Goal: Information Seeking & Learning: Learn about a topic

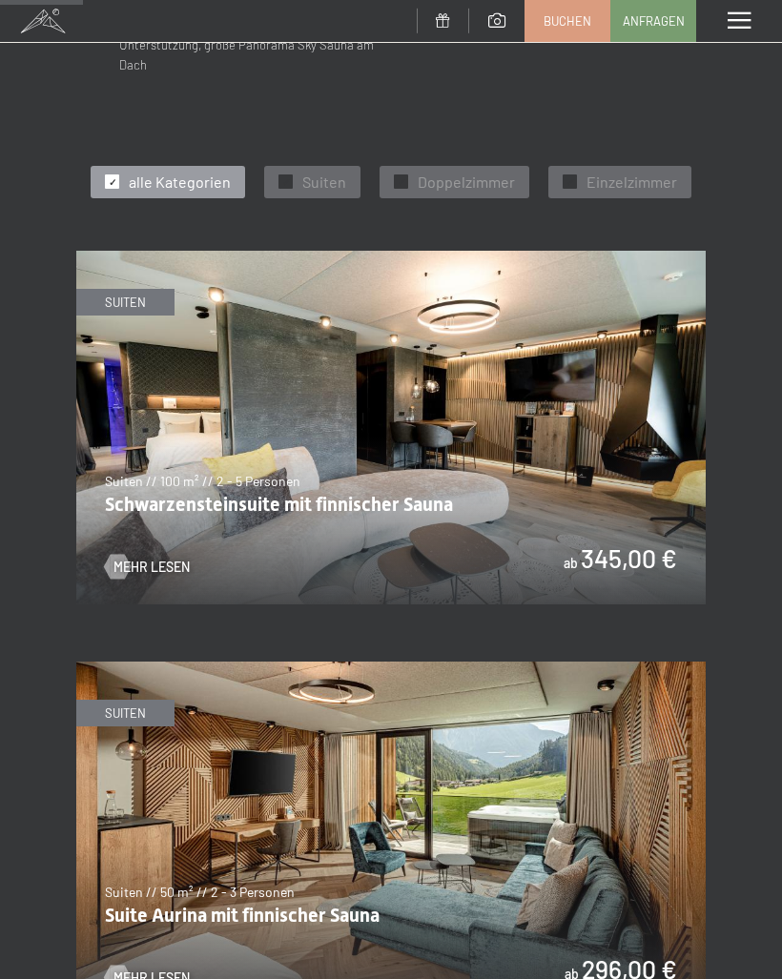
scroll to position [776, 0]
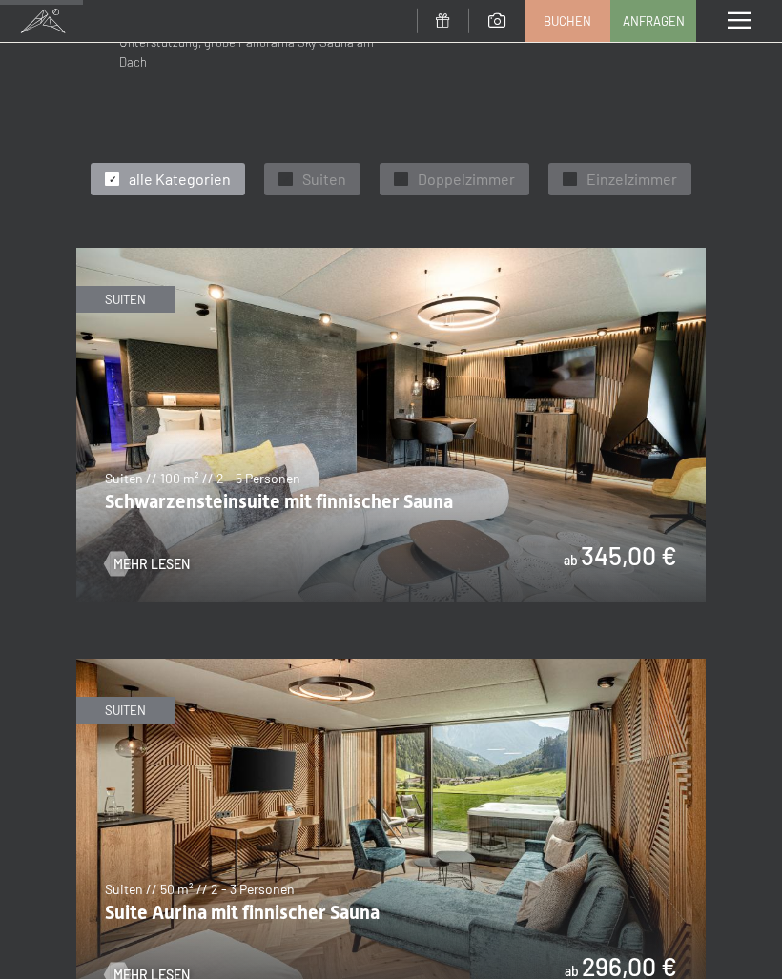
click at [439, 406] on img at bounding box center [390, 425] width 629 height 354
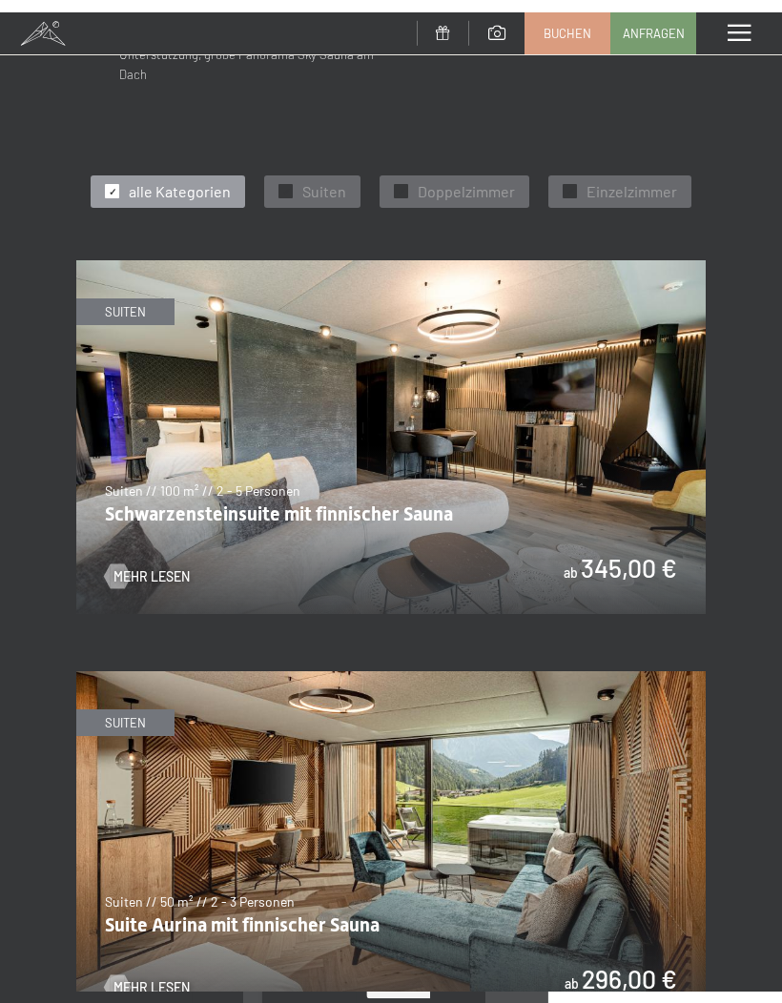
scroll to position [0, 0]
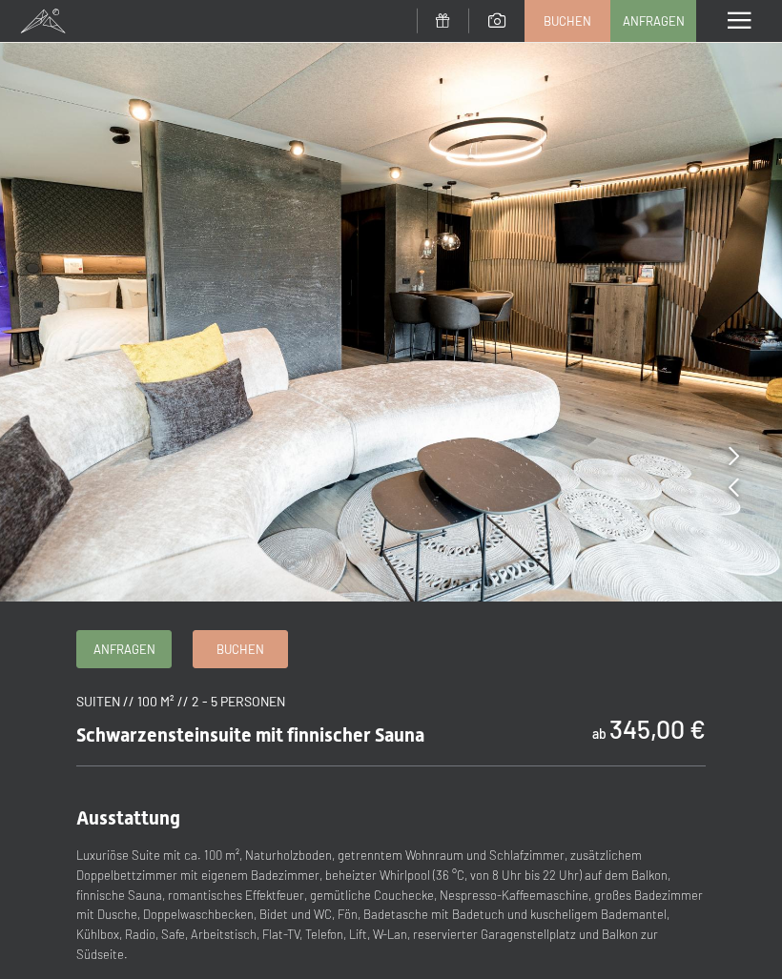
click at [741, 488] on img at bounding box center [391, 301] width 782 height 602
click at [731, 452] on icon at bounding box center [734, 455] width 10 height 19
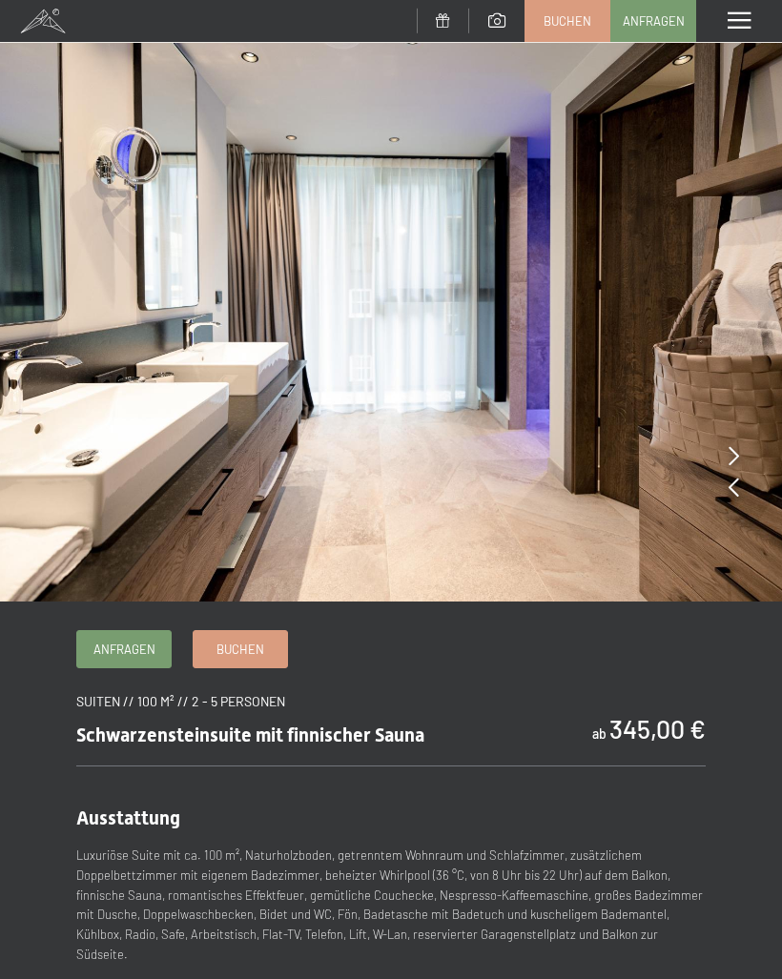
click at [732, 451] on icon at bounding box center [734, 455] width 10 height 19
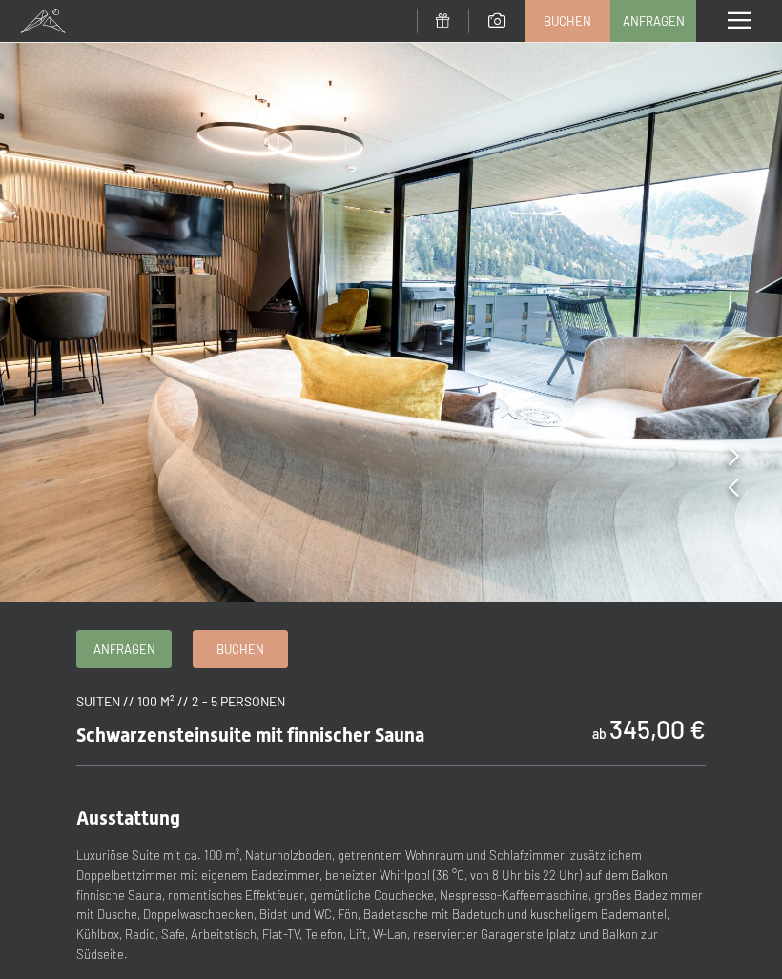
click at [736, 461] on icon at bounding box center [734, 455] width 10 height 19
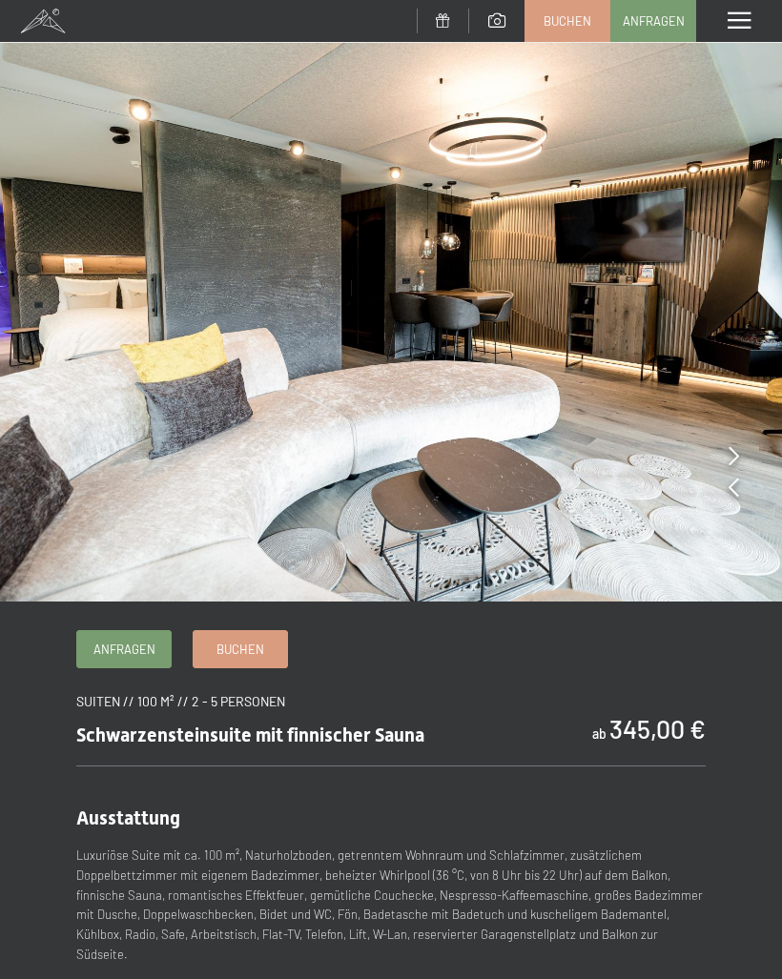
click at [735, 457] on icon at bounding box center [734, 455] width 10 height 19
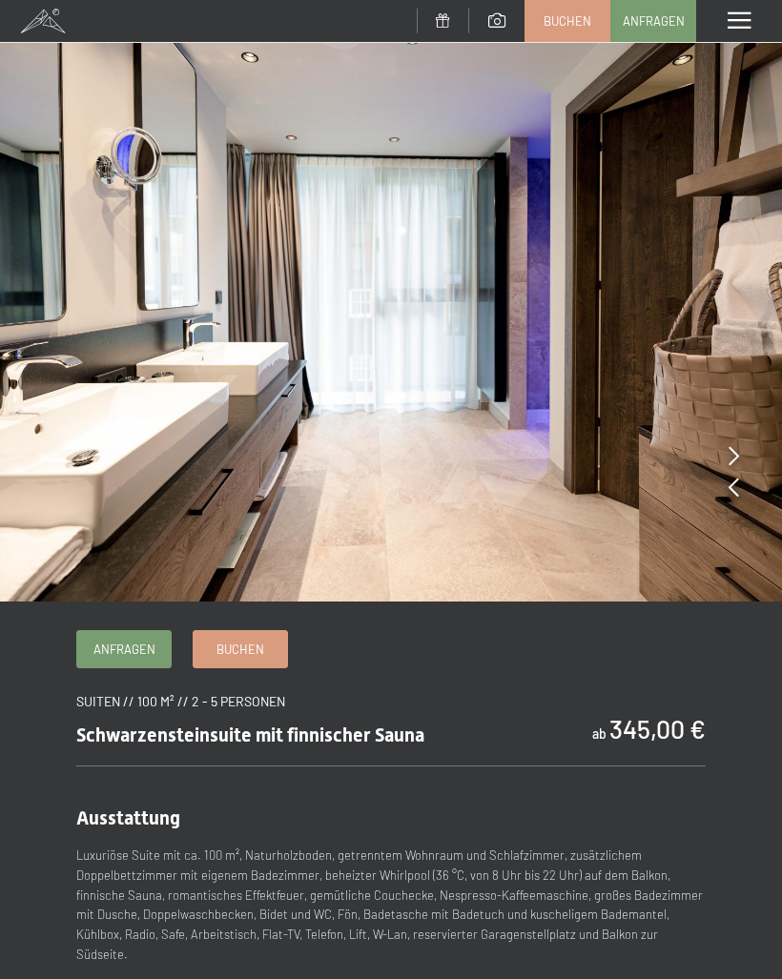
click at [738, 455] on icon at bounding box center [734, 455] width 10 height 19
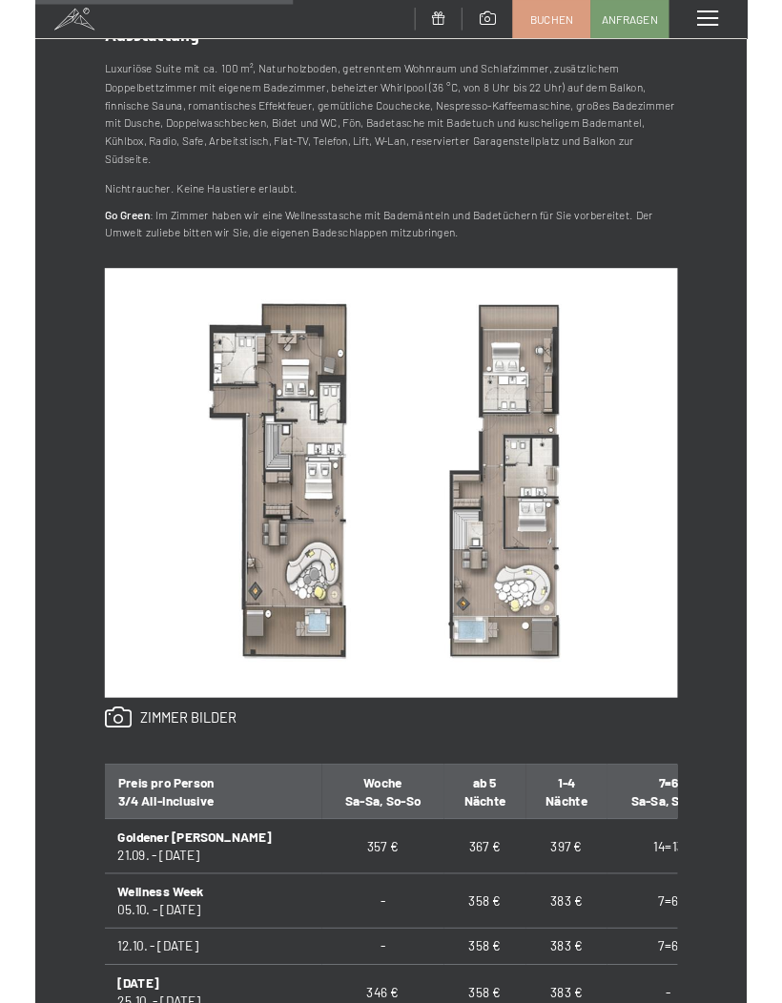
scroll to position [779, 0]
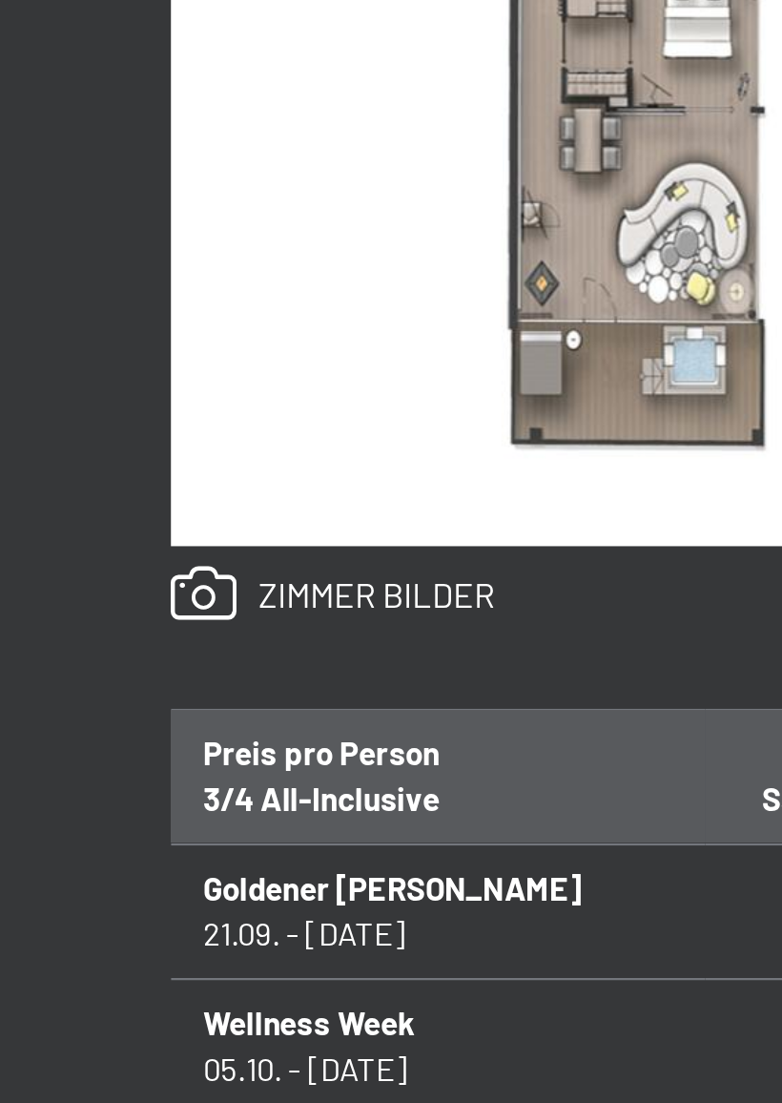
click at [94, 777] on link at bounding box center [148, 789] width 145 height 25
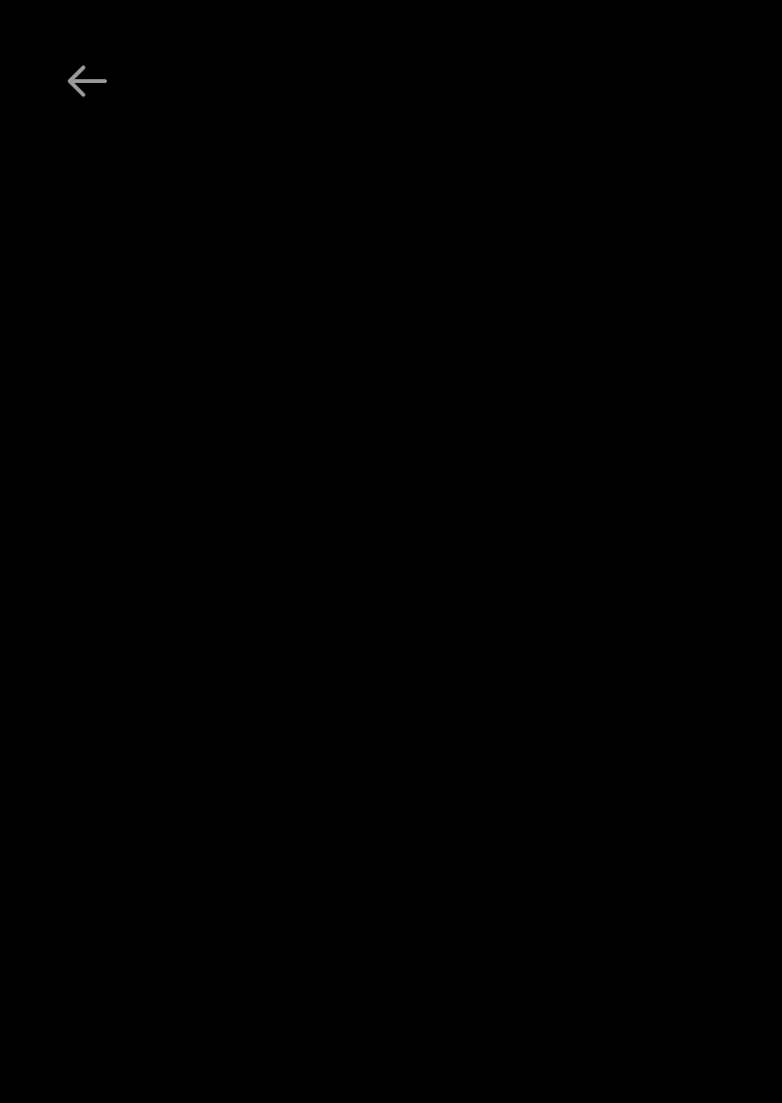
click at [43, 542] on button "Previous slide" at bounding box center [39, 560] width 40 height 37
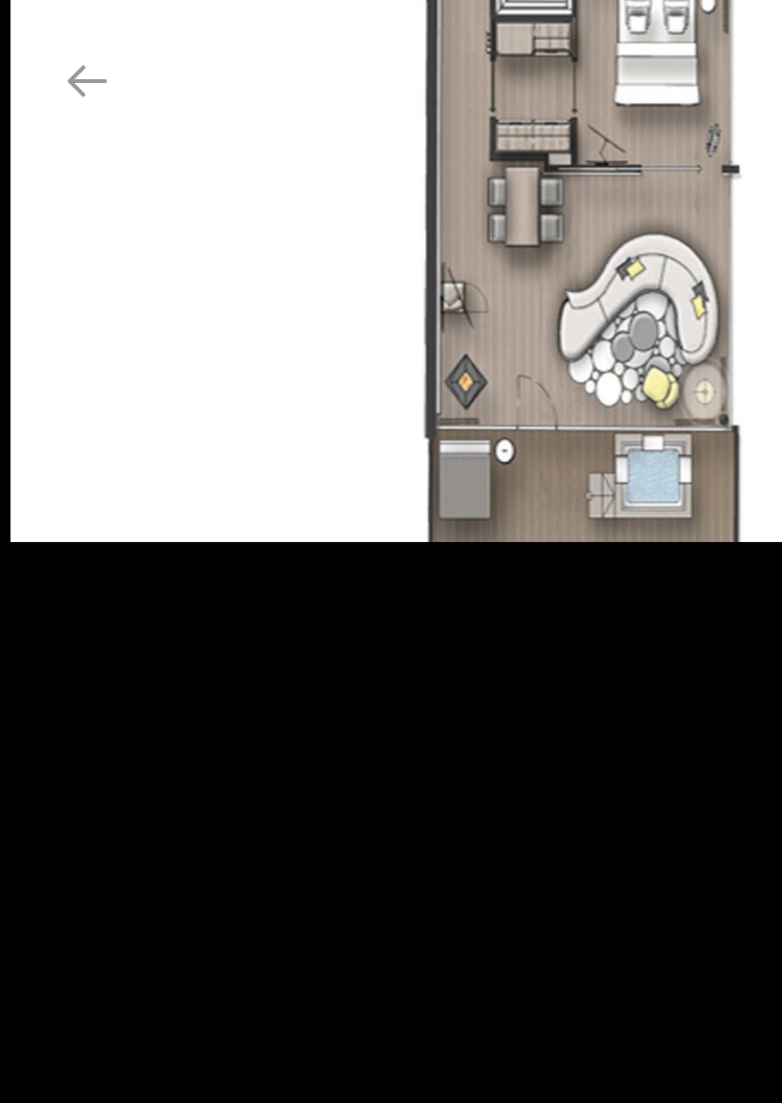
click at [42, 542] on button "Previous slide" at bounding box center [39, 560] width 40 height 37
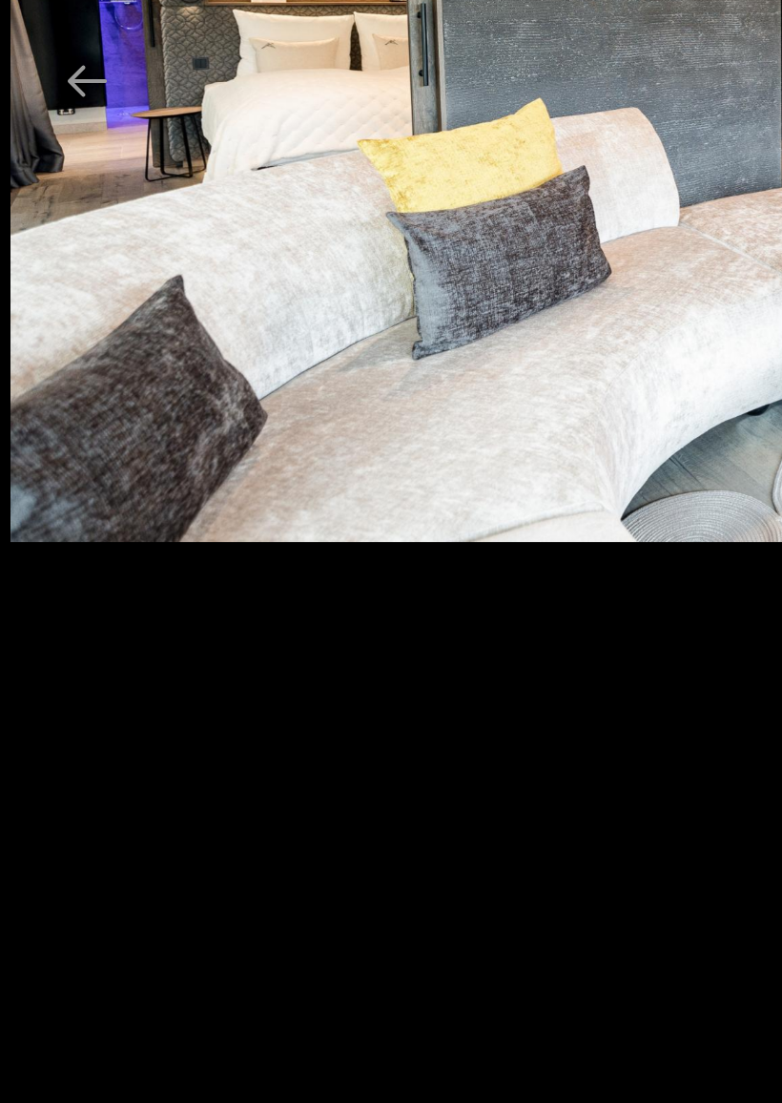
click at [42, 542] on button "Previous slide" at bounding box center [39, 560] width 40 height 37
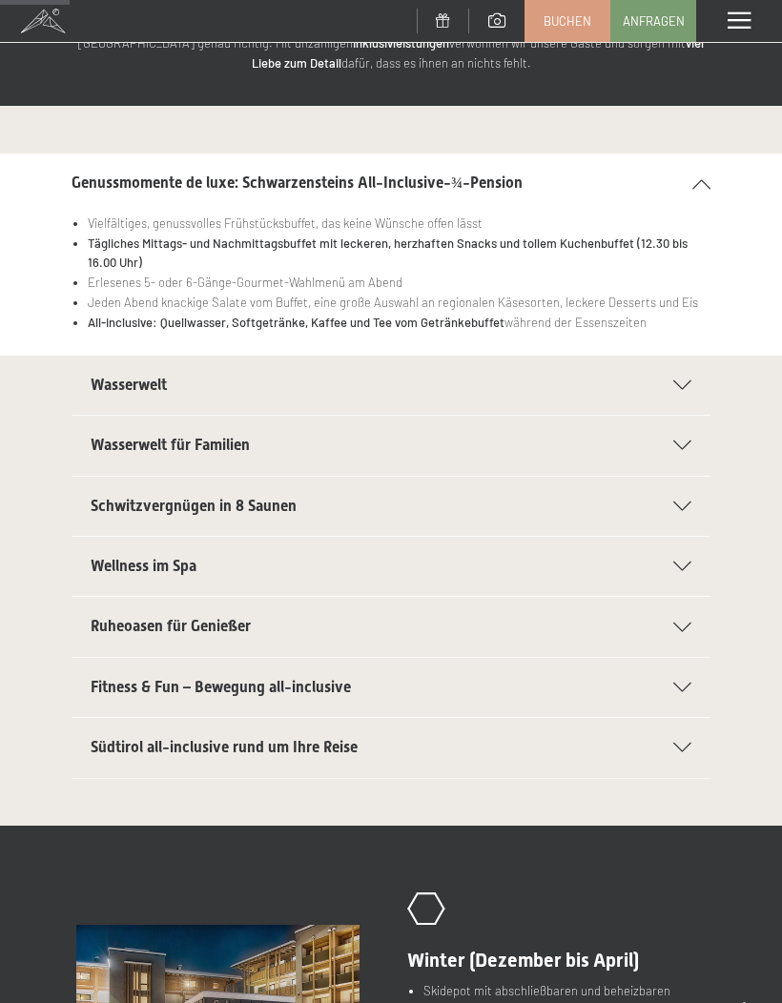
scroll to position [164, 0]
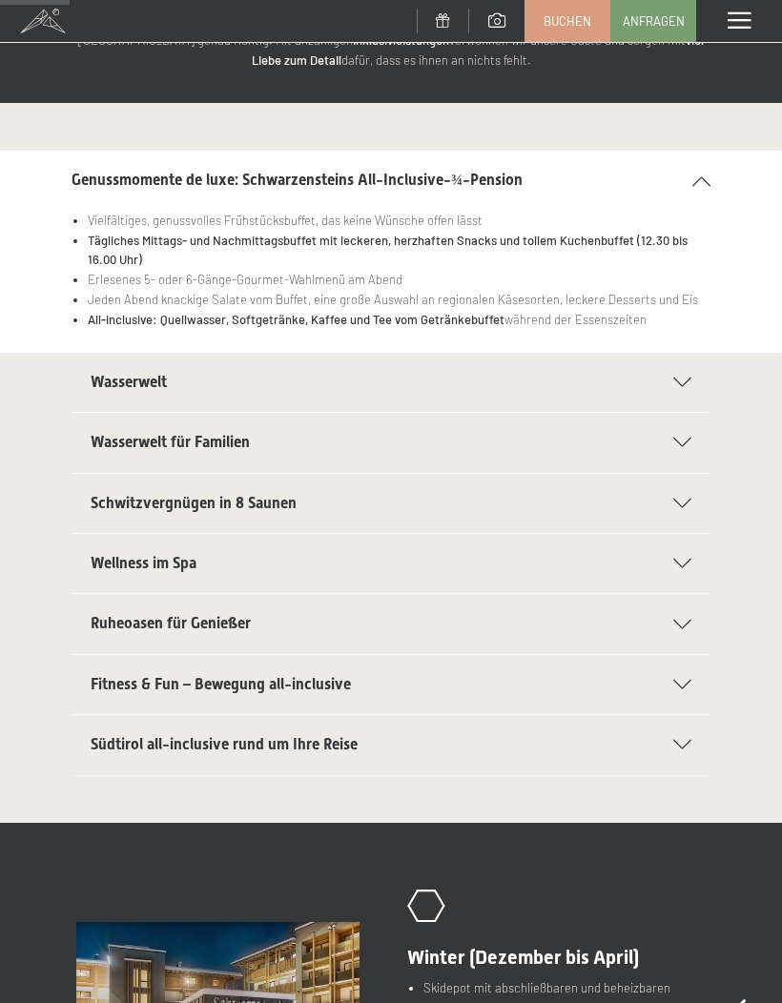
click at [690, 381] on icon at bounding box center [682, 383] width 18 height 10
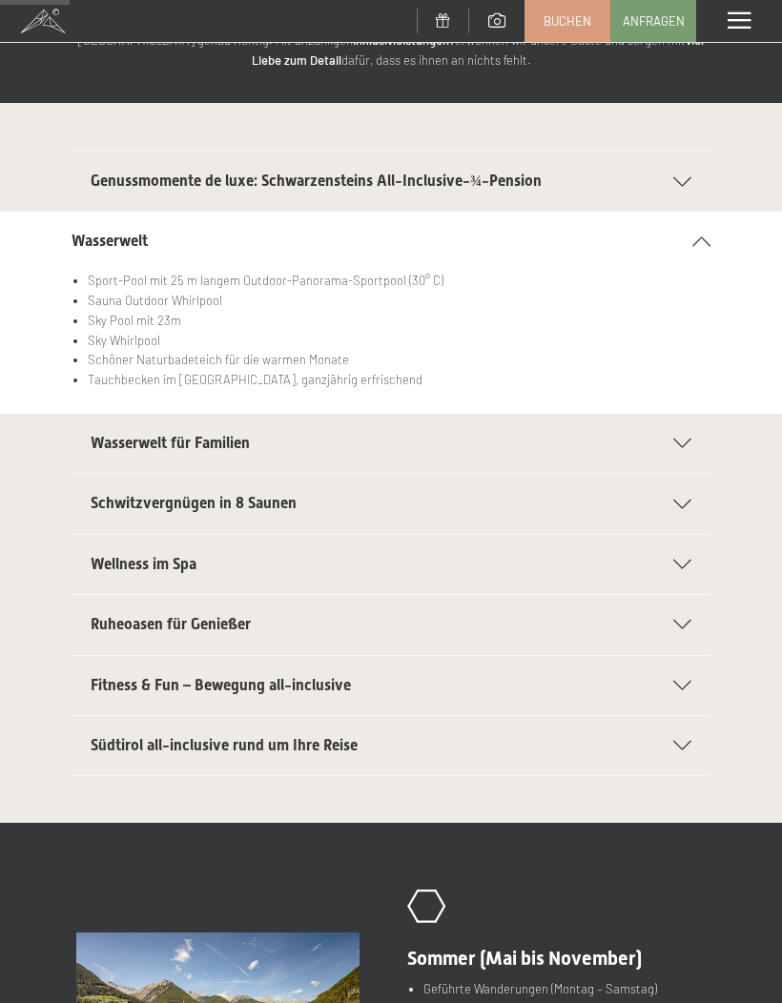
click at [679, 445] on div "Wasserwelt für Familien" at bounding box center [391, 443] width 601 height 59
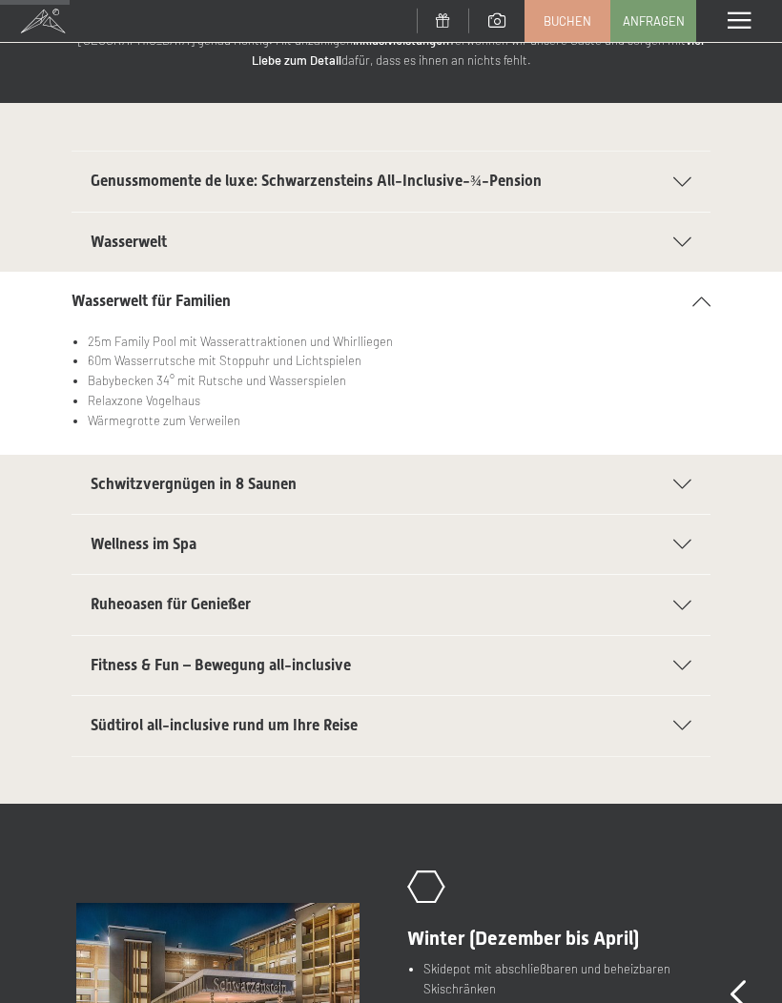
click at [684, 480] on icon at bounding box center [682, 485] width 18 height 10
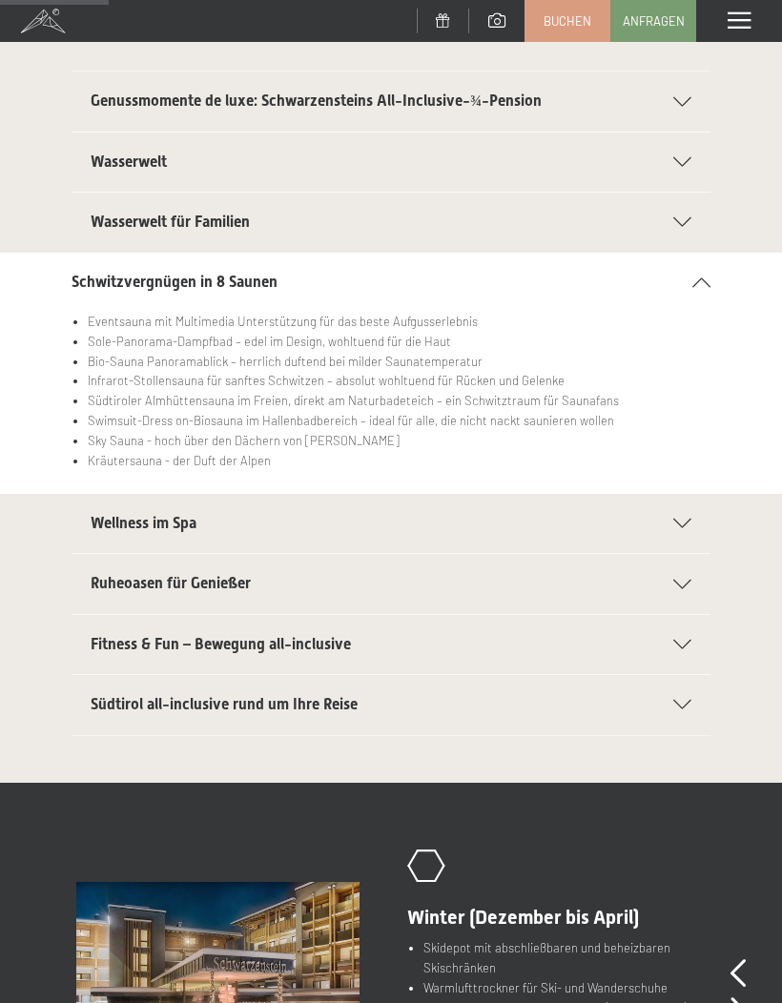
scroll to position [313, 0]
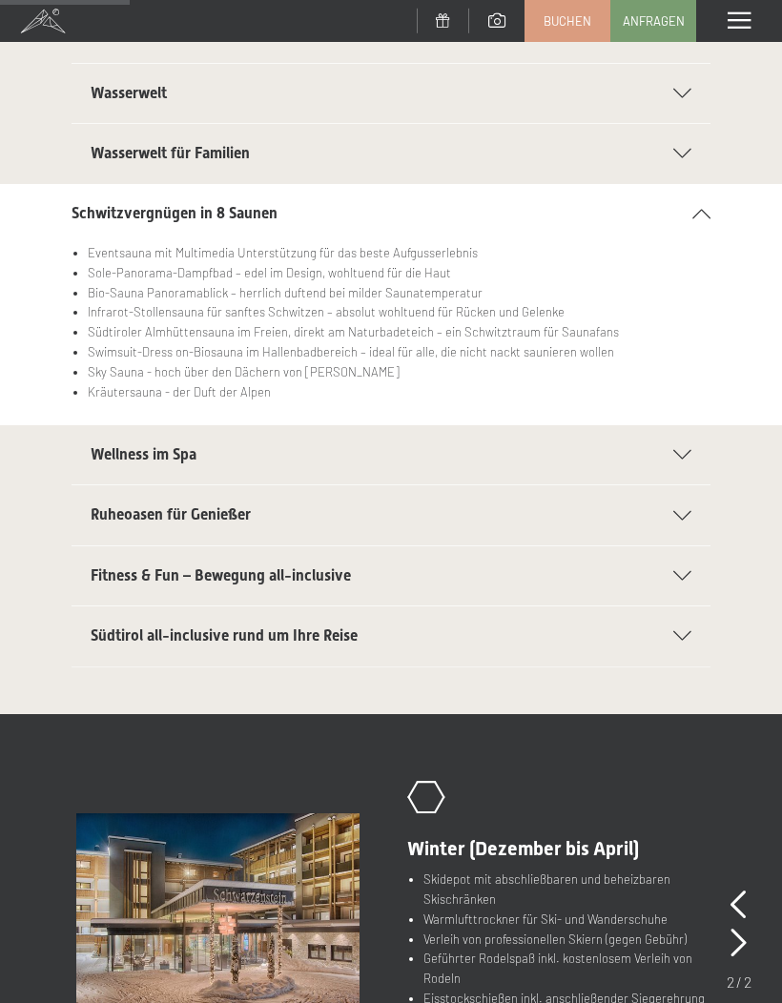
click at [680, 454] on icon at bounding box center [682, 455] width 18 height 10
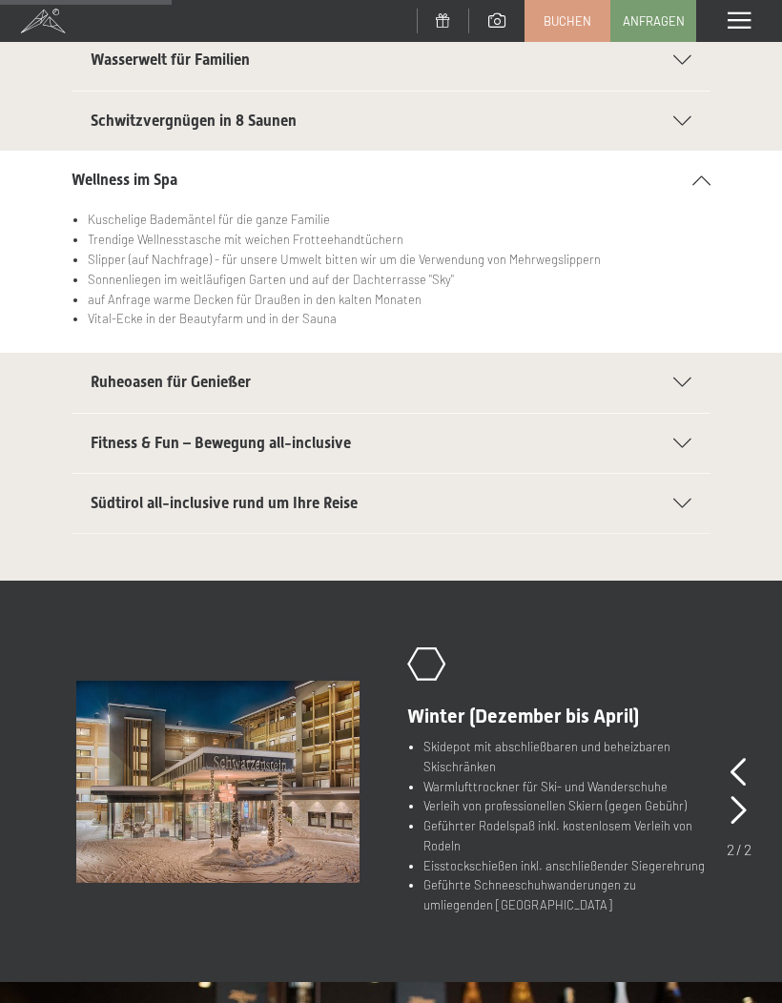
scroll to position [407, 0]
click at [686, 381] on icon at bounding box center [682, 382] width 18 height 10
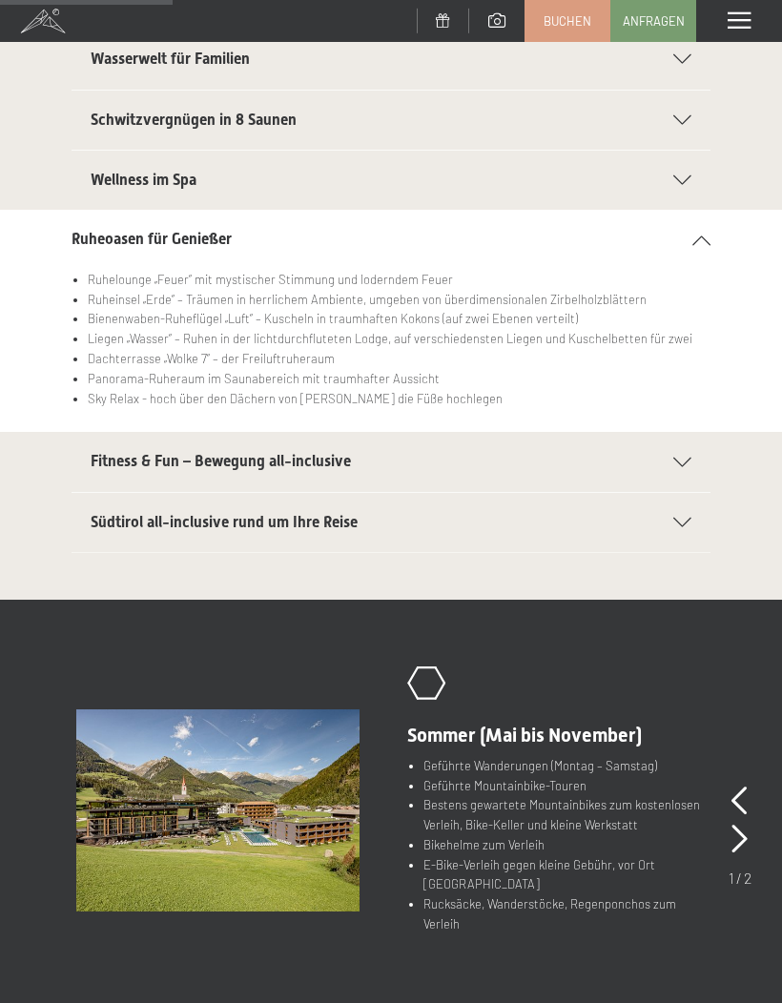
click at [682, 458] on icon at bounding box center [682, 463] width 18 height 10
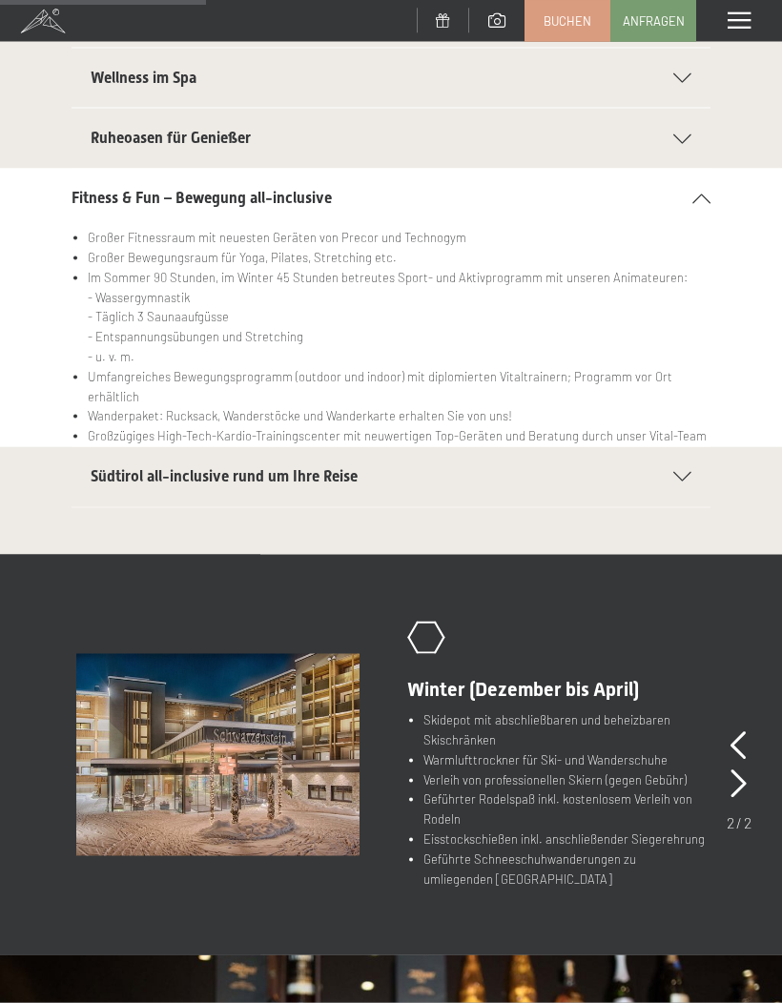
scroll to position [510, 0]
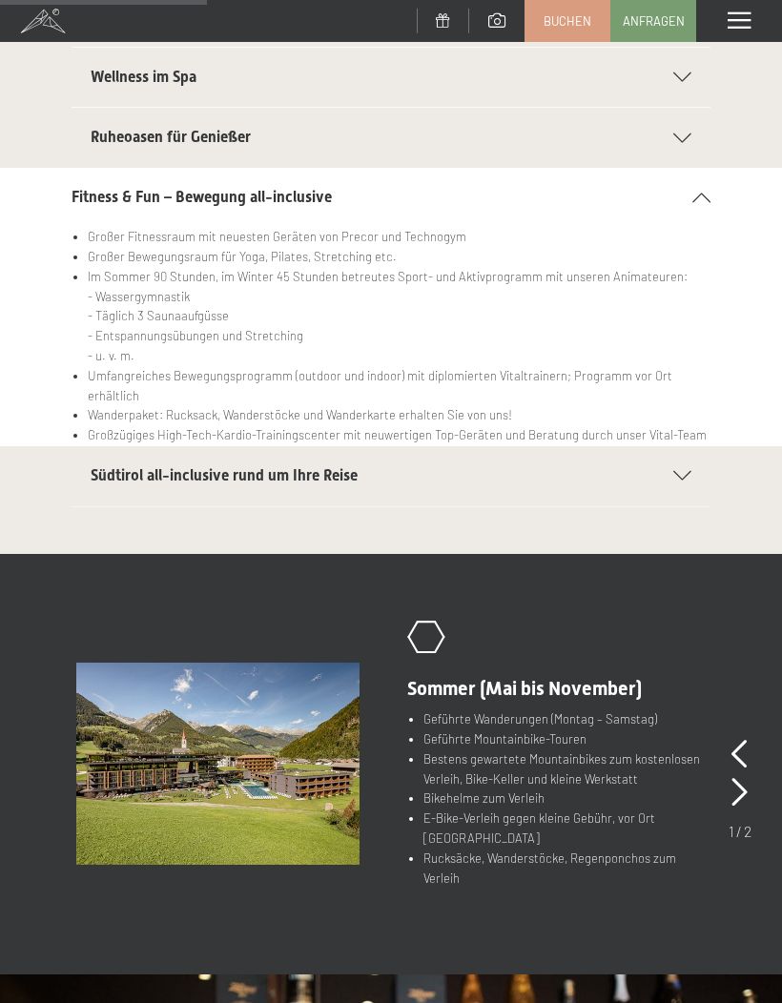
click at [686, 464] on div "Südtirol all-inclusive rund um Ihre Reise" at bounding box center [391, 475] width 601 height 59
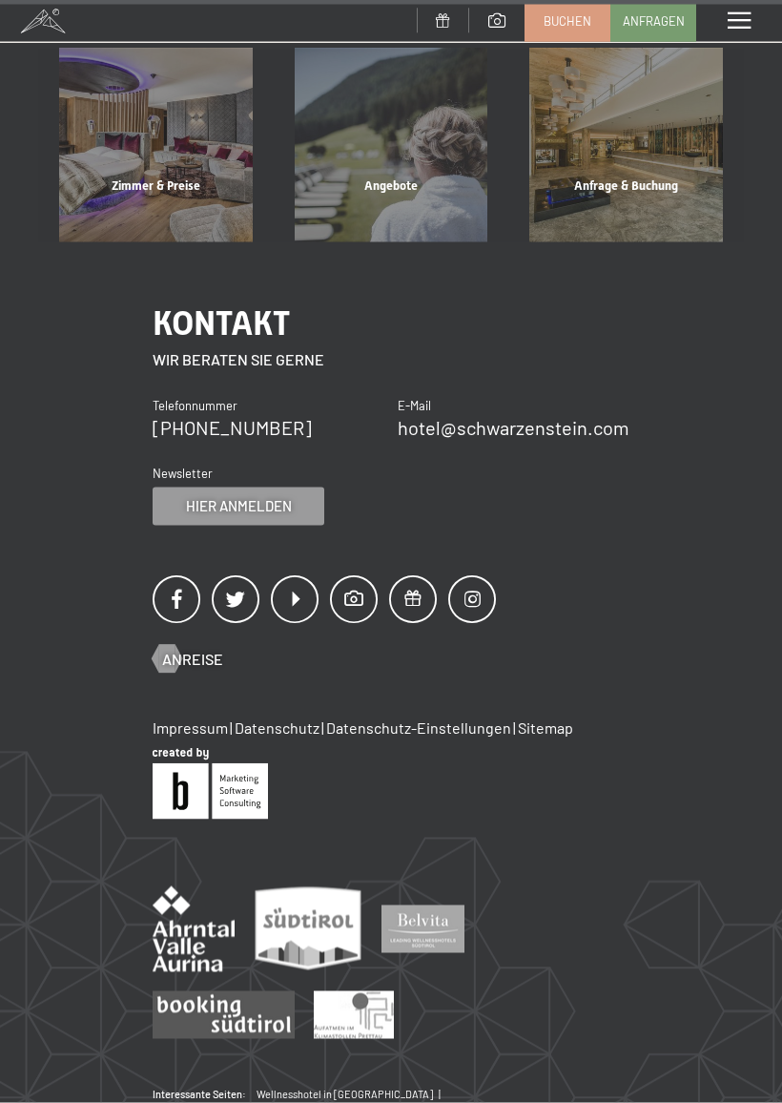
scroll to position [1881, 0]
